Goal: Task Accomplishment & Management: Manage account settings

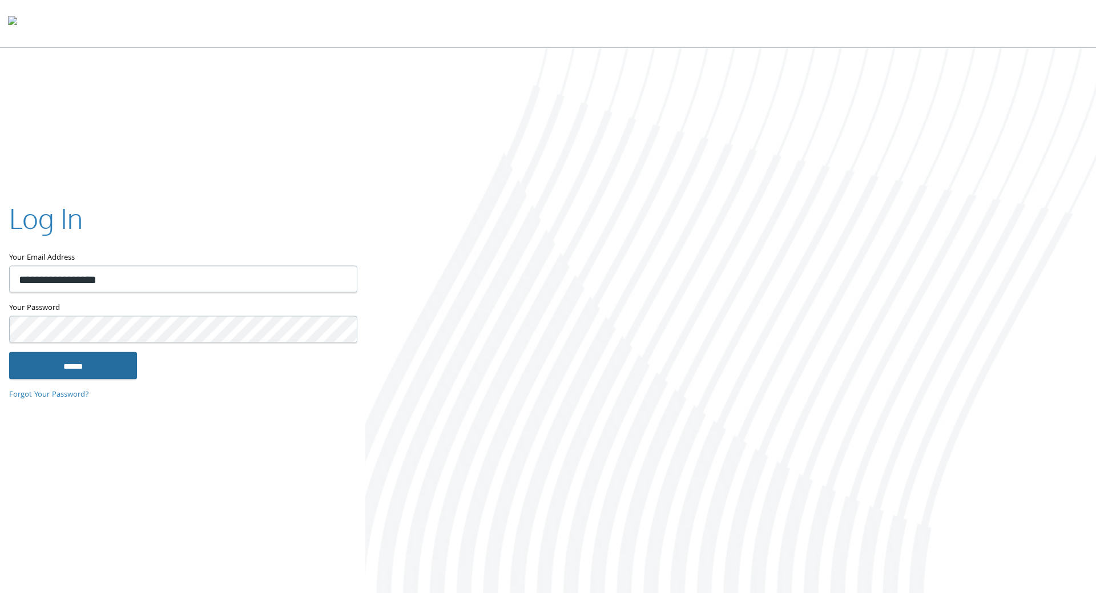
type input "**********"
click at [107, 354] on input "******" at bounding box center [73, 365] width 128 height 27
type input "**********"
click at [80, 368] on input "******" at bounding box center [73, 365] width 128 height 27
